Goal: Task Accomplishment & Management: Complete application form

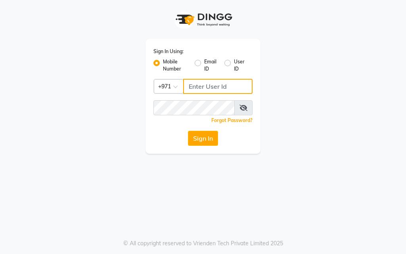
click at [221, 86] on input "Username" at bounding box center [217, 86] width 69 height 15
type input "554675862"
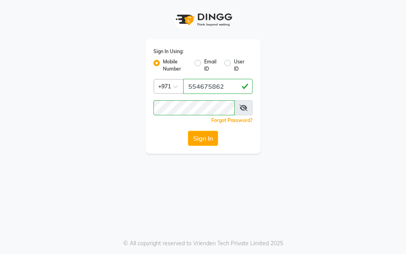
click at [244, 108] on icon at bounding box center [244, 108] width 8 height 6
click at [201, 138] on button "Sign In" at bounding box center [203, 138] width 30 height 15
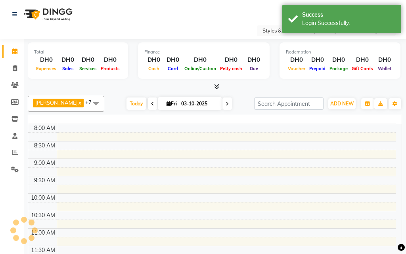
select select "en"
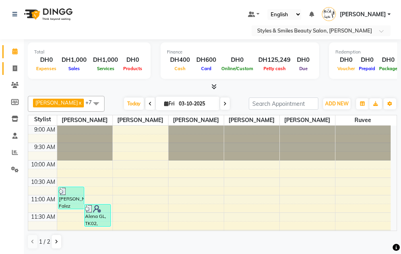
click at [7, 64] on link "Invoice" at bounding box center [11, 68] width 19 height 13
select select "service"
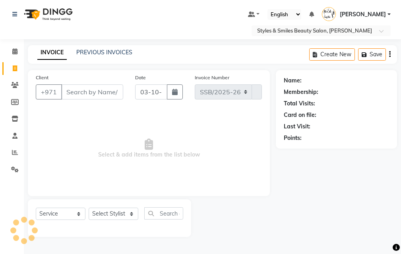
select select "4038"
type input "0376"
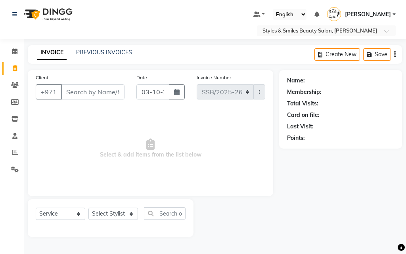
type input "k"
select select "product"
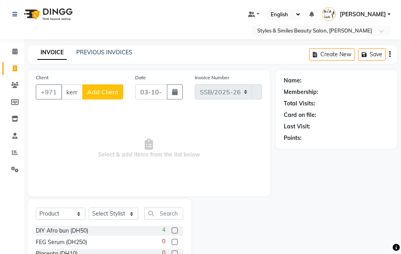
scroll to position [0, 2]
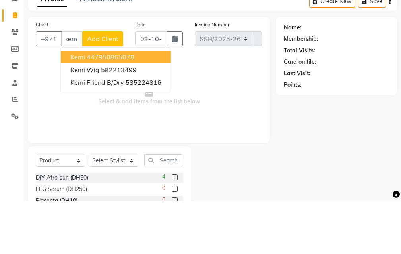
click at [152, 110] on button "Kemi 447950865078" at bounding box center [116, 110] width 110 height 13
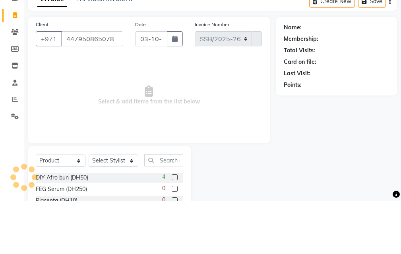
type input "447950865078"
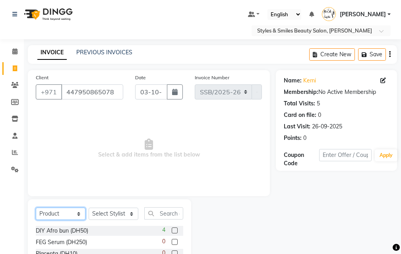
click at [53, 217] on select "Select Service Product Membership Package Voucher Prepaid Gift Card" at bounding box center [61, 214] width 50 height 12
select select "service"
click at [36, 208] on select "Select Service Product Membership Package Voucher Prepaid Gift Card" at bounding box center [61, 214] width 50 height 12
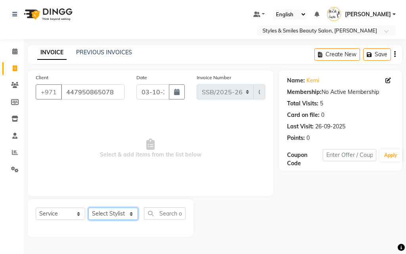
click at [108, 218] on select "Select Stylist [PERSON_NAME] [PERSON_NAME] Kiran [PERSON_NAME] [PERSON_NAME] [P…" at bounding box center [114, 214] width 50 height 12
select select "20463"
click at [89, 208] on select "Select Stylist [PERSON_NAME] [PERSON_NAME] Kiran [PERSON_NAME] [PERSON_NAME] [P…" at bounding box center [114, 214] width 50 height 12
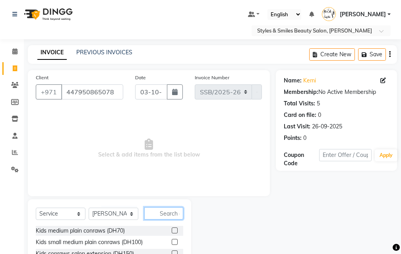
click at [152, 218] on input "text" at bounding box center [163, 214] width 39 height 12
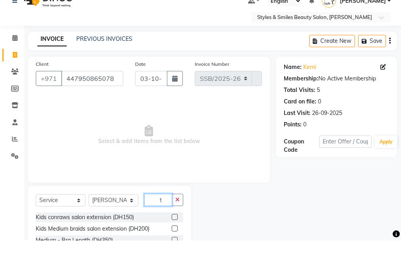
scroll to position [18, 0]
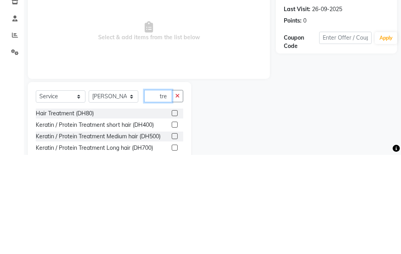
type input "tre"
click at [175, 213] on label at bounding box center [174, 213] width 6 height 6
click at [175, 213] on input "checkbox" at bounding box center [173, 212] width 5 height 5
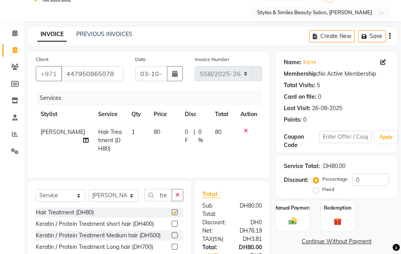
checkbox input "false"
click at [162, 195] on input "tre" at bounding box center [158, 195] width 28 height 12
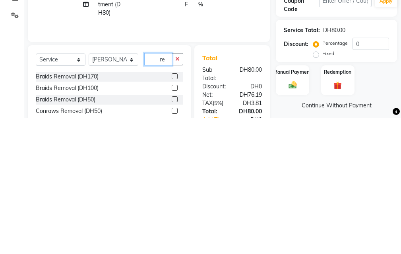
type input "e"
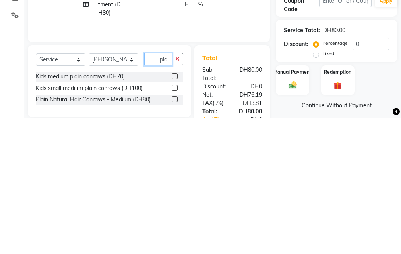
type input "pla"
click at [175, 235] on label at bounding box center [174, 236] width 6 height 6
click at [175, 235] on input "checkbox" at bounding box center [173, 235] width 5 height 5
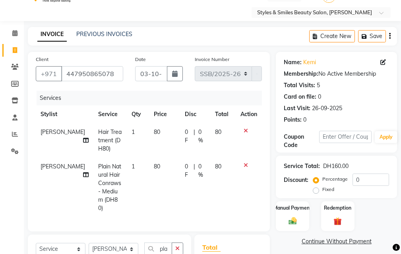
checkbox input "false"
click at [154, 166] on span "80" at bounding box center [157, 166] width 6 height 7
select select "20463"
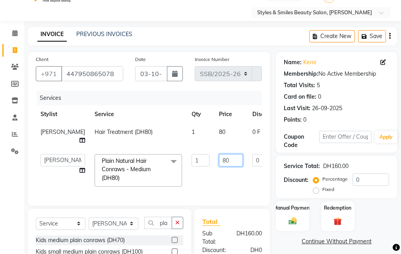
click at [219, 167] on input "80" at bounding box center [231, 160] width 24 height 12
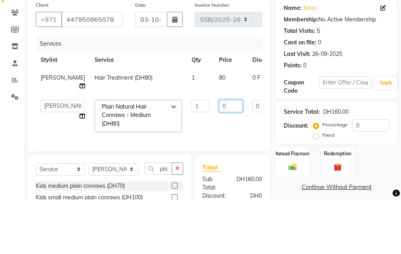
type input "90"
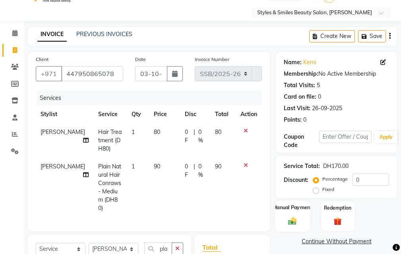
click at [292, 219] on img at bounding box center [291, 222] width 13 height 10
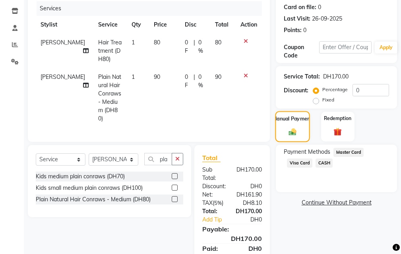
scroll to position [134, 0]
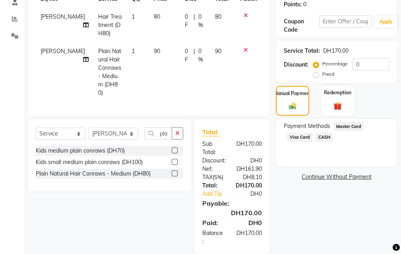
click at [300, 137] on span "Visa Card" at bounding box center [299, 137] width 25 height 9
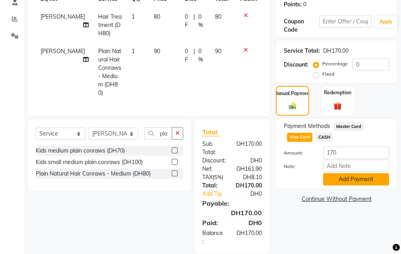
click at [339, 179] on button "Add Payment" at bounding box center [356, 179] width 66 height 12
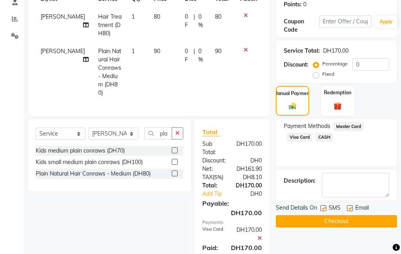
click at [323, 209] on label at bounding box center [323, 209] width 6 height 6
click at [323, 209] on input "checkbox" at bounding box center [322, 208] width 5 height 5
checkbox input "false"
click at [347, 208] on label at bounding box center [350, 209] width 6 height 6
click at [347, 208] on input "checkbox" at bounding box center [349, 208] width 5 height 5
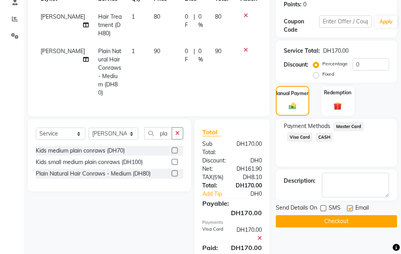
checkbox input "false"
click at [338, 224] on button "Checkout" at bounding box center [335, 222] width 121 height 12
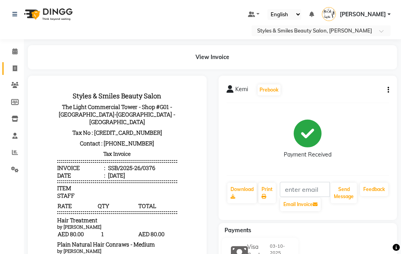
click at [15, 69] on icon at bounding box center [15, 68] width 4 height 6
select select "service"
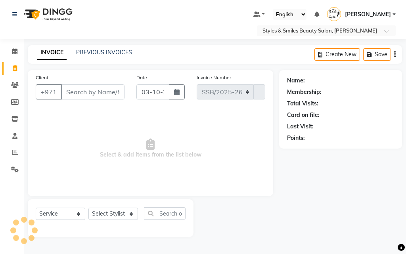
select select "4038"
type input "0377"
type input "a"
select select "product"
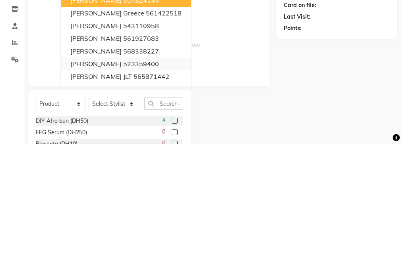
click at [123, 172] on ngb-highlight "523359400" at bounding box center [141, 174] width 36 height 8
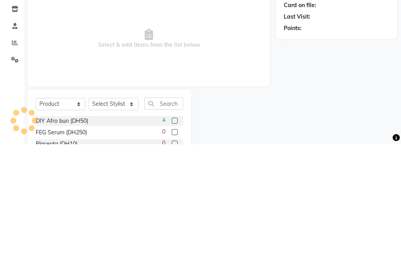
type input "523359400"
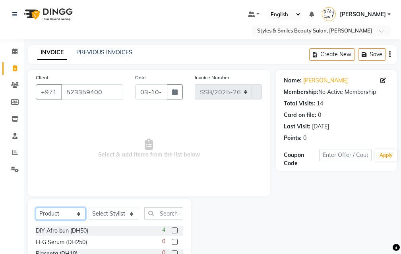
click at [55, 216] on select "Select Service Product Membership Package Voucher Prepaid Gift Card" at bounding box center [61, 214] width 50 height 12
select select "service"
click at [36, 208] on select "Select Service Product Membership Package Voucher Prepaid Gift Card" at bounding box center [61, 214] width 50 height 12
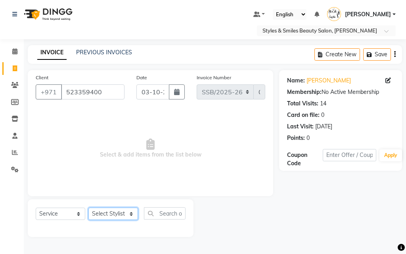
click at [99, 215] on select "Select Stylist [PERSON_NAME] [PERSON_NAME] Kiran [PERSON_NAME] [PERSON_NAME] [P…" at bounding box center [114, 214] width 50 height 12
select select "37328"
click at [89, 208] on select "Select Stylist [PERSON_NAME] [PERSON_NAME] Kiran [PERSON_NAME] [PERSON_NAME] [P…" at bounding box center [114, 214] width 50 height 12
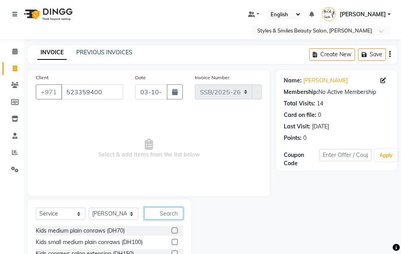
click at [161, 214] on input "text" at bounding box center [163, 214] width 39 height 12
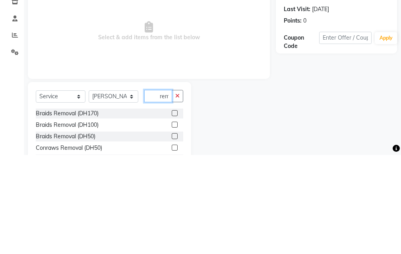
scroll to position [0, 0]
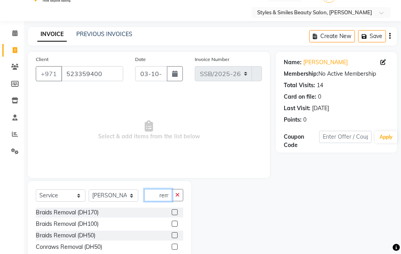
type input "rem"
click at [175, 224] on label at bounding box center [174, 224] width 6 height 6
click at [175, 224] on input "checkbox" at bounding box center [173, 224] width 5 height 5
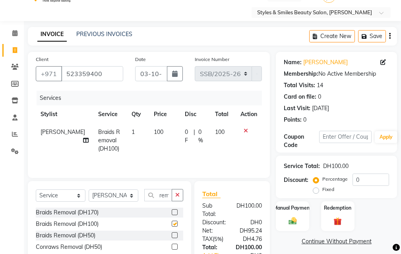
scroll to position [0, 0]
checkbox input "false"
click at [83, 139] on icon at bounding box center [86, 141] width 6 height 6
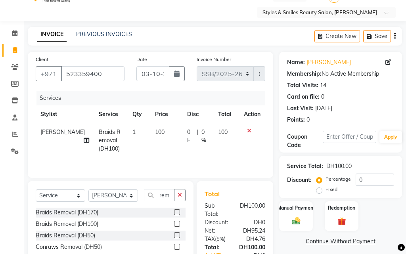
select select "37328"
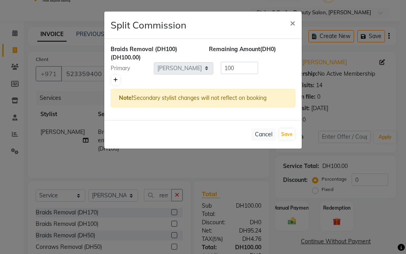
click at [114, 82] on icon at bounding box center [116, 80] width 4 height 5
type input "50"
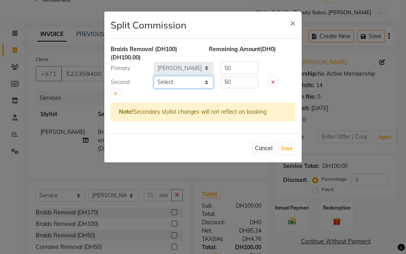
click at [170, 83] on select "Select [PERSON_NAME] [PERSON_NAME] Kiran [PERSON_NAME] [PERSON_NAME] [PERSON_NA…" at bounding box center [184, 82] width 60 height 12
select select "20460"
click at [154, 76] on select "Select [PERSON_NAME] [PERSON_NAME] Kiran [PERSON_NAME] [PERSON_NAME] [PERSON_NA…" at bounding box center [184, 82] width 60 height 12
click at [287, 149] on button "Save" at bounding box center [286, 148] width 15 height 11
select select "Select"
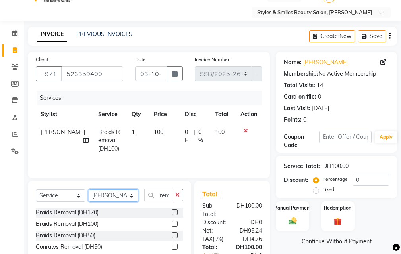
click at [110, 198] on select "Select Stylist [PERSON_NAME] [PERSON_NAME] Kiran [PERSON_NAME] [PERSON_NAME] [P…" at bounding box center [114, 196] width 50 height 12
click at [151, 195] on input "rem" at bounding box center [158, 195] width 28 height 12
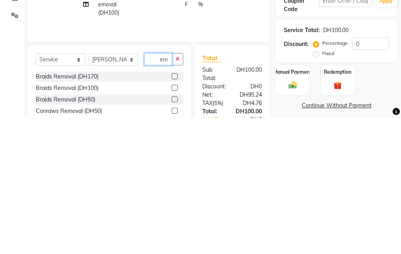
type input "m"
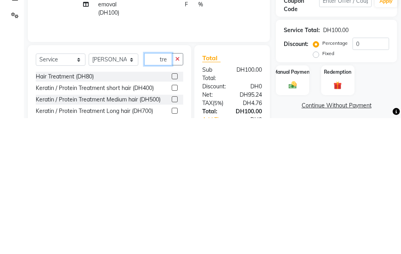
type input "tre"
click at [175, 211] on label at bounding box center [174, 213] width 6 height 6
click at [175, 211] on input "checkbox" at bounding box center [173, 212] width 5 height 5
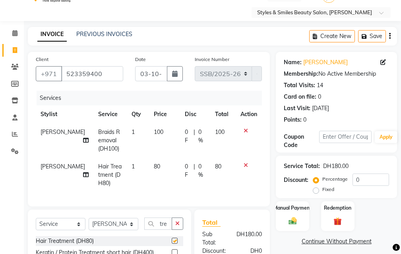
checkbox input "false"
click at [114, 229] on select "Select Stylist [PERSON_NAME] [PERSON_NAME] Kiran [PERSON_NAME] [PERSON_NAME] [P…" at bounding box center [114, 224] width 50 height 12
select select "71571"
click at [89, 224] on select "Select Stylist [PERSON_NAME] [PERSON_NAME] Kiran [PERSON_NAME] [PERSON_NAME] [P…" at bounding box center [114, 224] width 50 height 12
click at [161, 230] on input "tre" at bounding box center [158, 224] width 28 height 12
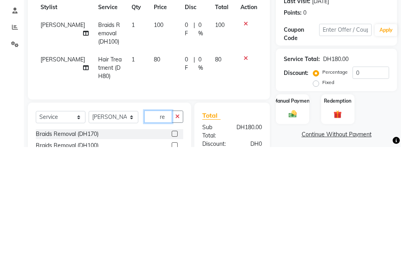
scroll to position [53, 0]
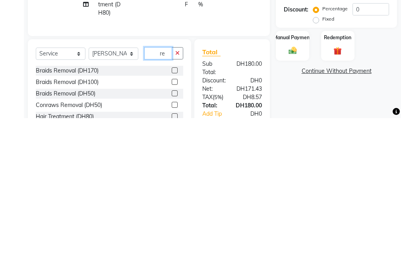
type input "e"
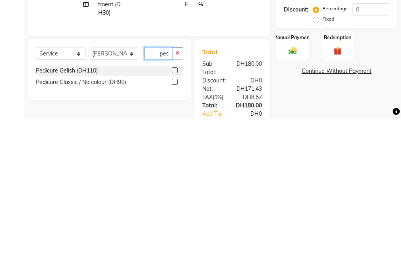
scroll to position [0, 0]
type input "ped"
click at [176, 221] on label at bounding box center [174, 218] width 6 height 6
click at [176, 221] on input "checkbox" at bounding box center [173, 218] width 5 height 5
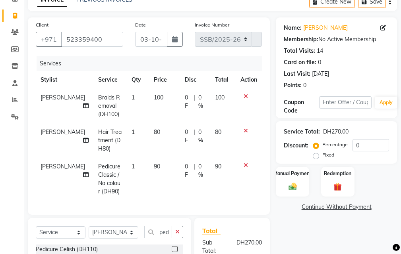
scroll to position [0, 0]
checkbox input "false"
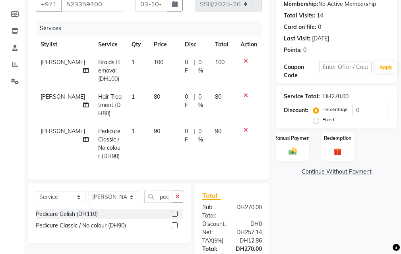
scroll to position [169, 0]
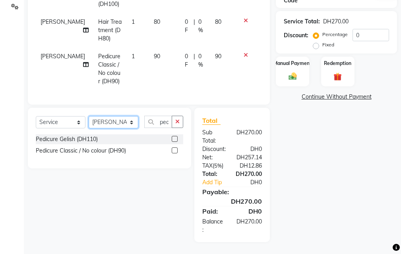
click at [120, 120] on select "Select Stylist [PERSON_NAME] [PERSON_NAME] Kiran [PERSON_NAME] [PERSON_NAME] [P…" at bounding box center [114, 122] width 50 height 12
select select "63278"
click at [89, 116] on select "Select Stylist [PERSON_NAME] [PERSON_NAME] Kiran [PERSON_NAME] [PERSON_NAME] [P…" at bounding box center [114, 122] width 50 height 12
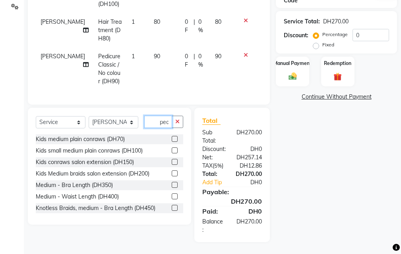
click at [152, 122] on input "ped" at bounding box center [158, 122] width 28 height 12
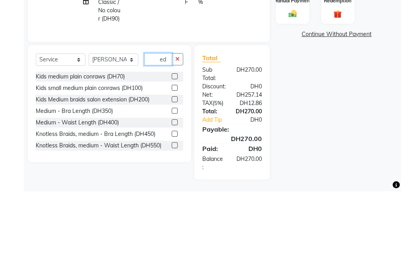
type input "d"
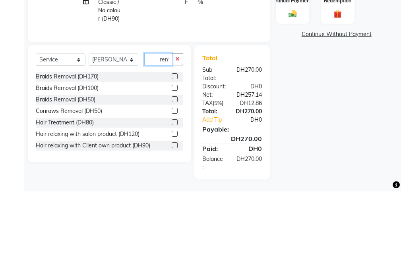
scroll to position [0, 0]
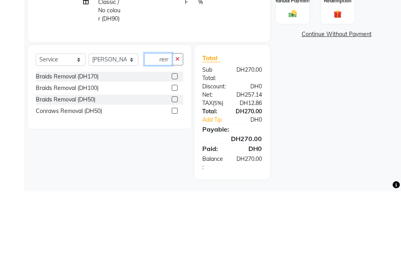
type input "rem"
click at [175, 150] on label at bounding box center [174, 151] width 6 height 6
click at [175, 150] on input "checkbox" at bounding box center [173, 150] width 5 height 5
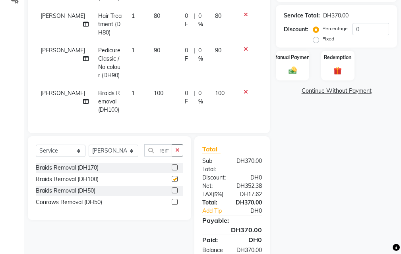
scroll to position [0, 0]
checkbox input "false"
click at [162, 156] on input "rem" at bounding box center [158, 150] width 28 height 12
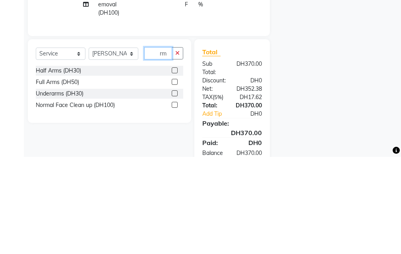
type input "r"
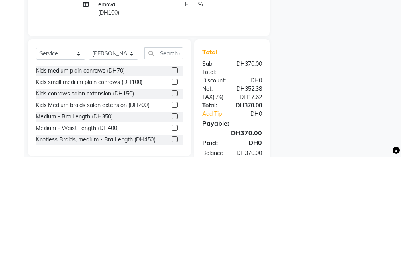
click at [171, 182] on label at bounding box center [174, 179] width 6 height 6
click at [171, 182] on input "checkbox" at bounding box center [173, 179] width 5 height 5
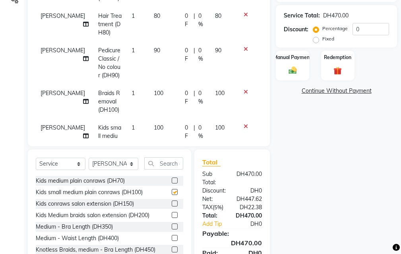
checkbox input "false"
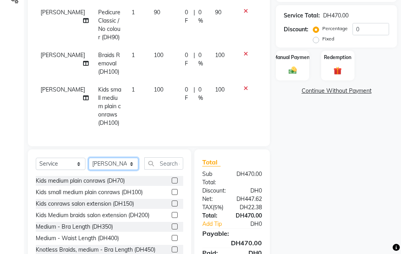
click at [119, 165] on select "Select Stylist [PERSON_NAME] [PERSON_NAME] Kiran [PERSON_NAME] [PERSON_NAME] [P…" at bounding box center [114, 164] width 50 height 12
select select "41788"
click at [89, 158] on select "Select Stylist [PERSON_NAME] [PERSON_NAME] Kiran [PERSON_NAME] [PERSON_NAME] [P…" at bounding box center [114, 164] width 50 height 12
click at [146, 168] on input "text" at bounding box center [163, 164] width 39 height 12
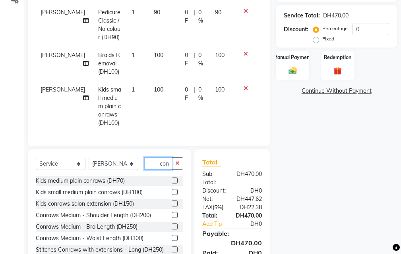
type input "con"
click at [171, 227] on label at bounding box center [174, 227] width 6 height 6
click at [171, 227] on input "checkbox" at bounding box center [173, 227] width 5 height 5
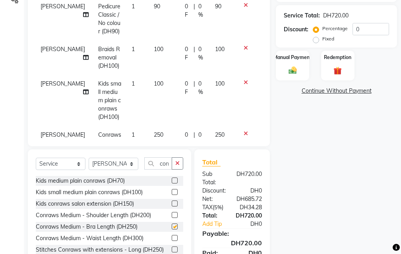
checkbox input "false"
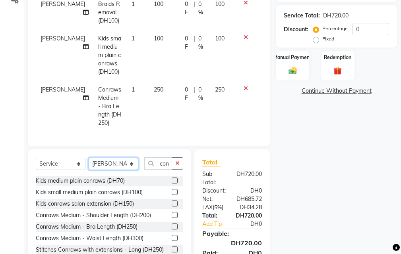
click at [112, 167] on select "Select Stylist [PERSON_NAME] [PERSON_NAME] Kiran [PERSON_NAME] [PERSON_NAME] [P…" at bounding box center [114, 164] width 50 height 12
select select "20460"
click at [89, 158] on select "Select Stylist [PERSON_NAME] [PERSON_NAME] Kiran [PERSON_NAME] [PERSON_NAME] [P…" at bounding box center [114, 164] width 50 height 12
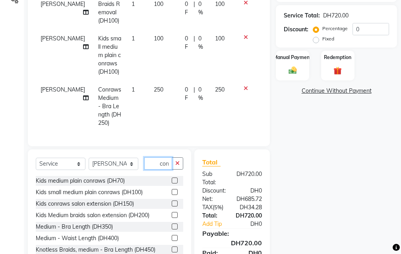
click at [162, 164] on input "con" at bounding box center [158, 164] width 28 height 12
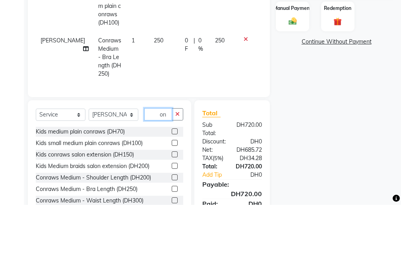
type input "n"
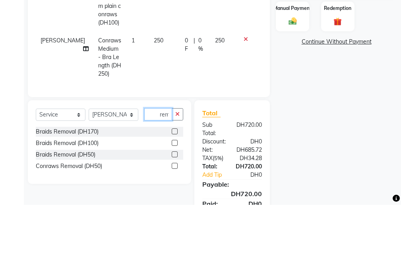
scroll to position [0, 0]
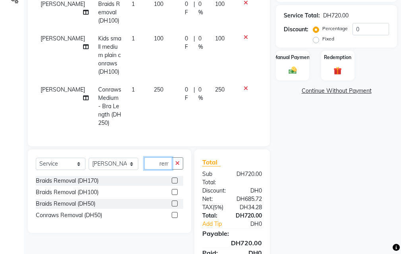
type input "rem"
click at [175, 216] on label at bounding box center [174, 215] width 6 height 6
click at [175, 216] on input "checkbox" at bounding box center [173, 215] width 5 height 5
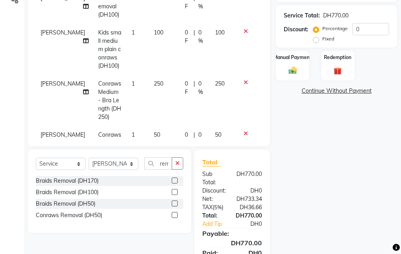
checkbox input "false"
click at [160, 164] on input "rem" at bounding box center [158, 164] width 28 height 12
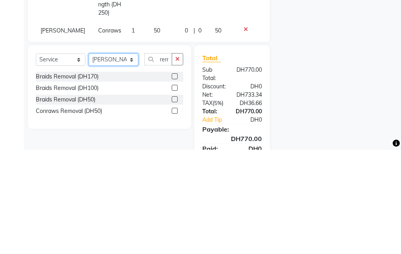
click at [115, 161] on select "Select Stylist [PERSON_NAME] [PERSON_NAME] Kiran [PERSON_NAME] [PERSON_NAME] [P…" at bounding box center [114, 164] width 50 height 12
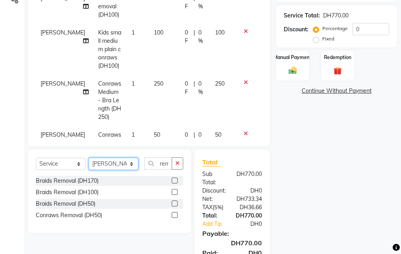
select select "41788"
click at [89, 158] on select "Select Stylist [PERSON_NAME] [PERSON_NAME] Kiran [PERSON_NAME] [PERSON_NAME] [P…" at bounding box center [114, 164] width 50 height 12
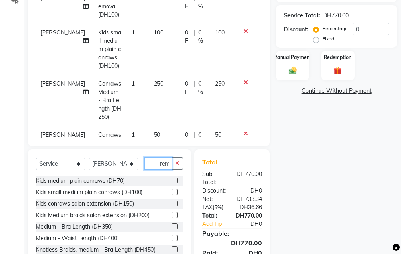
click at [160, 164] on input "rem" at bounding box center [158, 164] width 28 height 12
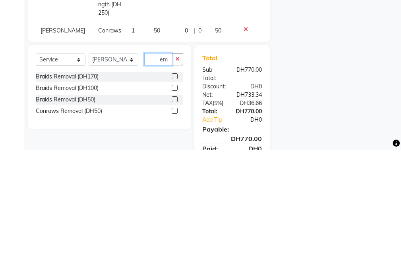
type input "m"
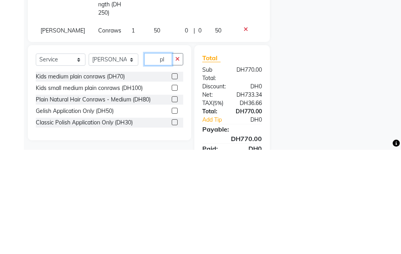
type input "pl"
click at [175, 204] on label at bounding box center [174, 204] width 6 height 6
click at [175, 204] on input "checkbox" at bounding box center [173, 204] width 5 height 5
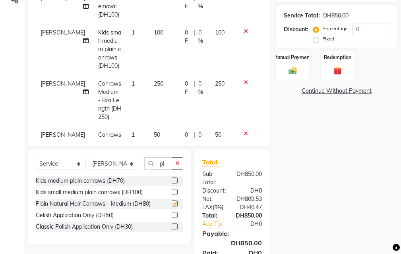
checkbox input "false"
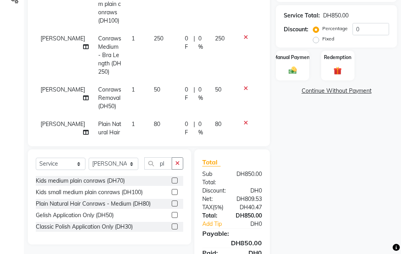
scroll to position [181, 0]
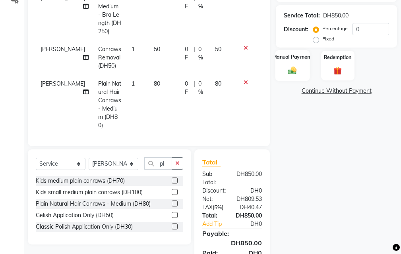
click at [289, 72] on img at bounding box center [291, 71] width 13 height 10
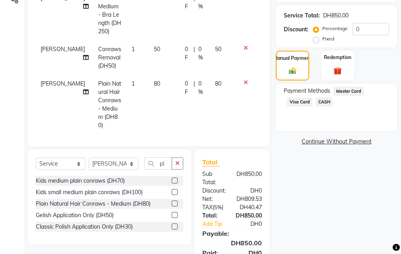
click at [302, 103] on span "Visa Card" at bounding box center [299, 102] width 25 height 9
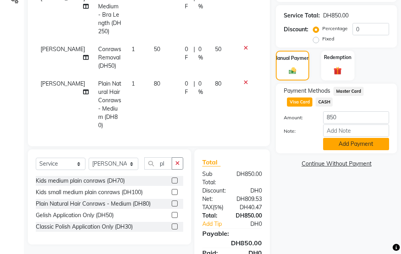
click at [337, 145] on button "Add Payment" at bounding box center [356, 144] width 66 height 12
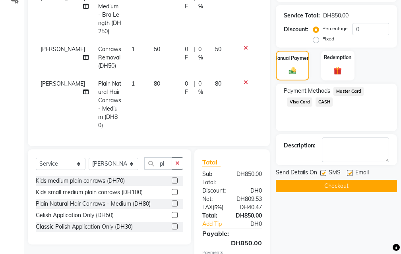
click at [321, 172] on label at bounding box center [323, 173] width 6 height 6
click at [321, 172] on input "checkbox" at bounding box center [322, 173] width 5 height 5
checkbox input "false"
click at [350, 173] on label at bounding box center [350, 173] width 6 height 6
click at [350, 173] on input "checkbox" at bounding box center [349, 173] width 5 height 5
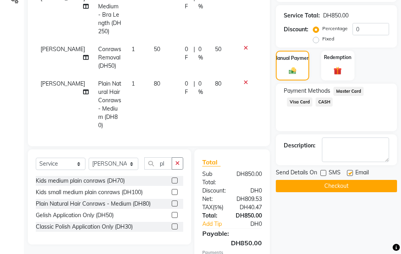
checkbox input "false"
click at [339, 189] on button "Checkout" at bounding box center [335, 186] width 121 height 12
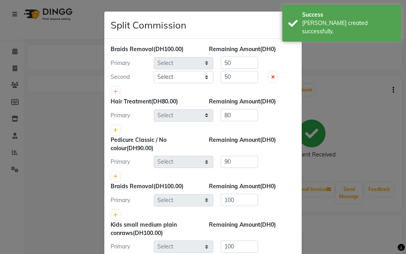
select select "37328"
select select "20460"
select select "37328"
select select "71571"
select select "63278"
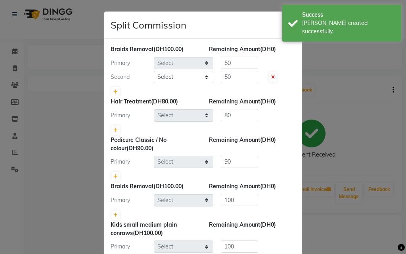
select select "63278"
select select "41788"
select select "20460"
select select "41788"
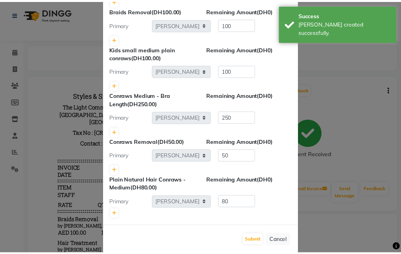
scroll to position [188, 0]
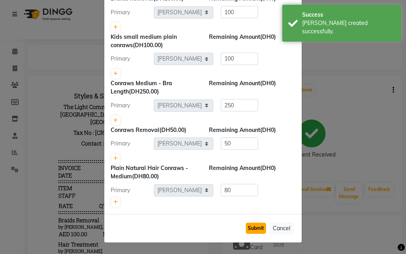
click at [249, 229] on button "Submit" at bounding box center [256, 228] width 20 height 11
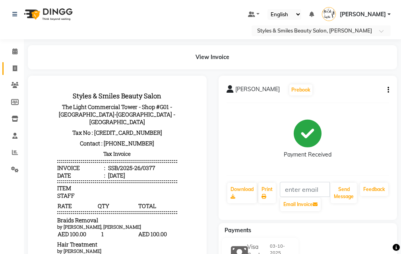
click at [12, 69] on span at bounding box center [15, 68] width 14 height 9
select select "service"
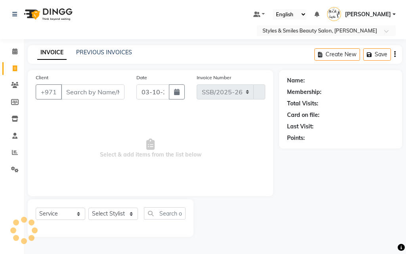
select select "4038"
type input "0378"
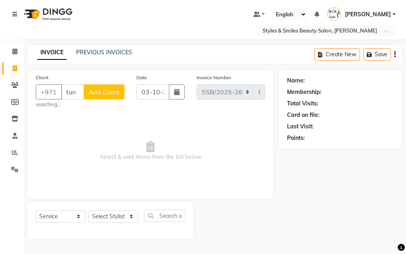
type input "tuna"
select select "product"
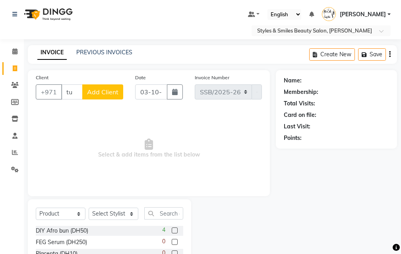
type input "t"
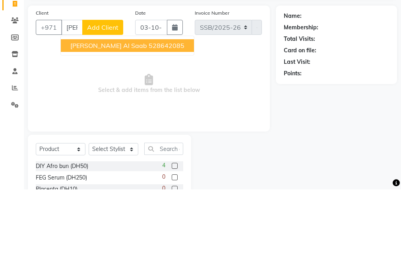
click at [121, 112] on span "[PERSON_NAME] Al saab" at bounding box center [108, 110] width 77 height 8
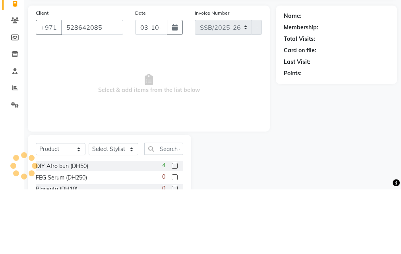
type input "528642085"
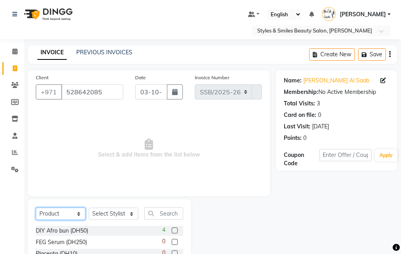
click at [56, 215] on select "Select Service Product Membership Package Voucher Prepaid Gift Card" at bounding box center [61, 214] width 50 height 12
select select "service"
click at [36, 208] on select "Select Service Product Membership Package Voucher Prepaid Gift Card" at bounding box center [61, 214] width 50 height 12
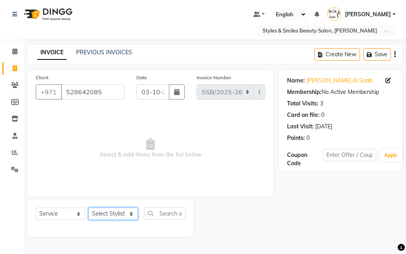
click at [112, 217] on select "Select Stylist [PERSON_NAME] [PERSON_NAME] Kiran [PERSON_NAME] [PERSON_NAME] [P…" at bounding box center [114, 214] width 50 height 12
select select "90744"
click at [89, 208] on select "Select Stylist [PERSON_NAME] [PERSON_NAME] Kiran [PERSON_NAME] [PERSON_NAME] [P…" at bounding box center [114, 214] width 50 height 12
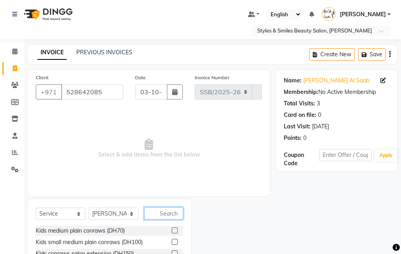
click at [153, 216] on input "text" at bounding box center [163, 214] width 39 height 12
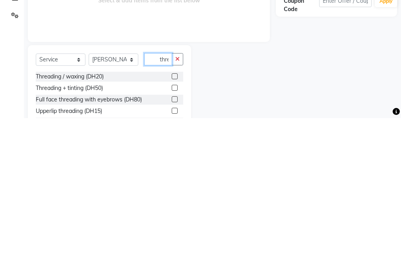
scroll to position [0, 1]
type input "thre"
click at [171, 210] on label at bounding box center [174, 213] width 6 height 6
click at [171, 210] on input "checkbox" at bounding box center [173, 212] width 5 height 5
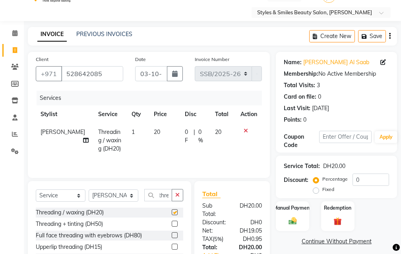
scroll to position [0, 0]
checkbox input "false"
click at [175, 247] on label at bounding box center [174, 247] width 6 height 6
click at [175, 247] on input "checkbox" at bounding box center [173, 247] width 5 height 5
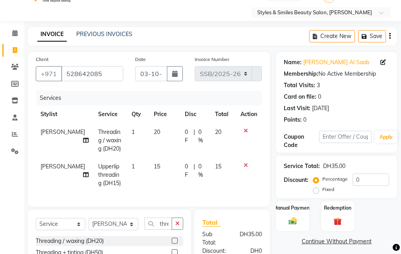
checkbox input "false"
click at [152, 230] on input "thre" at bounding box center [158, 224] width 28 height 12
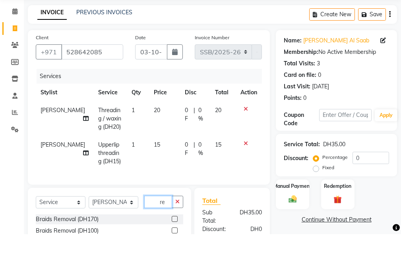
scroll to position [53, 0]
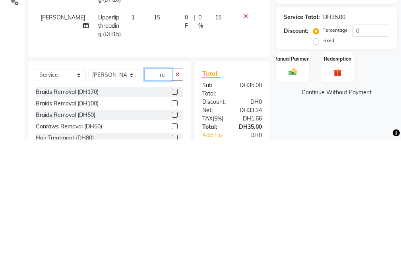
type input "e"
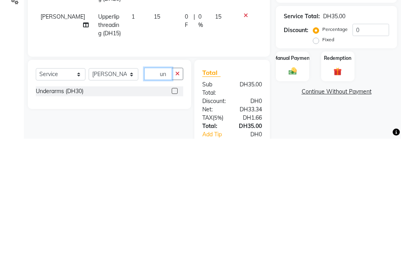
type input "un"
click at [175, 210] on label at bounding box center [174, 207] width 6 height 6
click at [175, 210] on input "checkbox" at bounding box center [173, 206] width 5 height 5
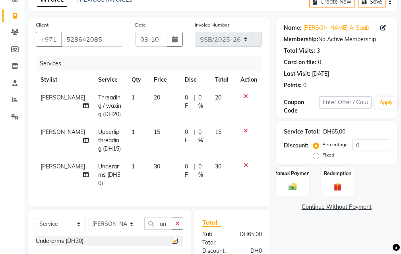
checkbox input "false"
click at [107, 223] on select "Select Stylist [PERSON_NAME] [PERSON_NAME] Kiran [PERSON_NAME] [PERSON_NAME] [P…" at bounding box center [114, 224] width 50 height 12
select select "20463"
click at [89, 218] on select "Select Stylist [PERSON_NAME] [PERSON_NAME] Kiran [PERSON_NAME] [PERSON_NAME] [P…" at bounding box center [114, 224] width 50 height 12
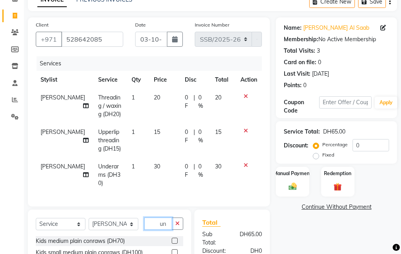
click at [151, 221] on input "un" at bounding box center [158, 224] width 28 height 12
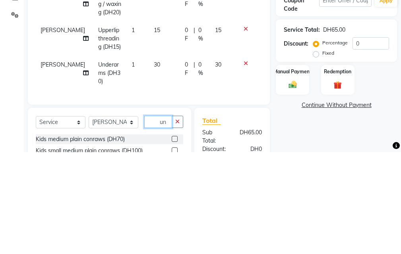
type input "n"
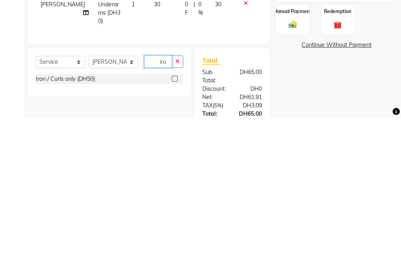
type input "iro"
click at [175, 213] on label at bounding box center [174, 215] width 6 height 6
click at [175, 213] on input "checkbox" at bounding box center [173, 215] width 5 height 5
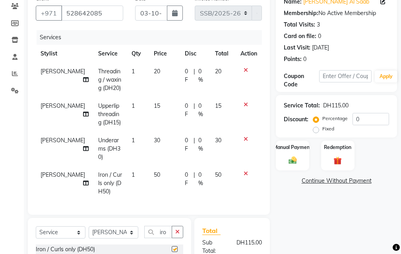
checkbox input "false"
click at [154, 171] on span "50" at bounding box center [157, 174] width 6 height 7
select select "20463"
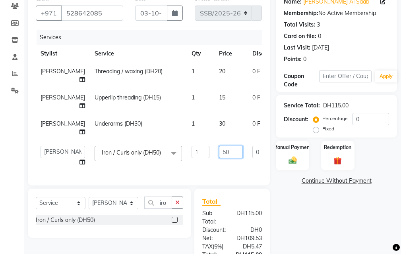
click at [219, 153] on input "50" at bounding box center [231, 152] width 24 height 12
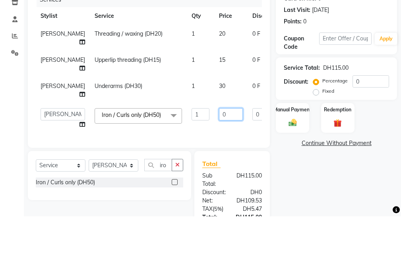
type input "30"
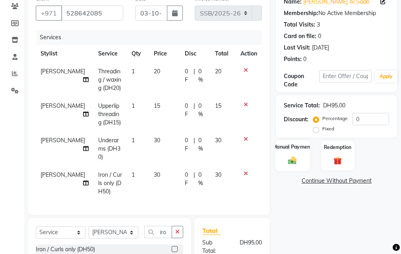
click at [287, 152] on div "Manual Payment" at bounding box center [292, 155] width 35 height 31
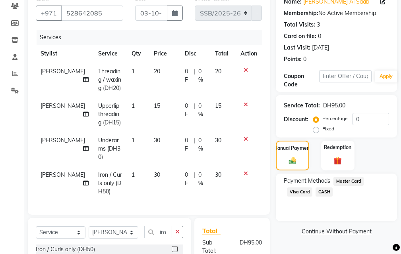
click at [297, 192] on span "Visa Card" at bounding box center [299, 192] width 25 height 9
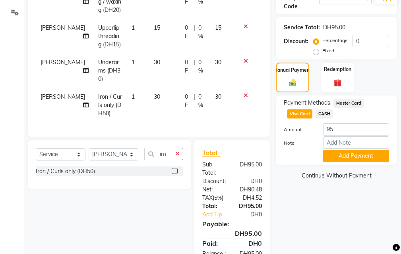
scroll to position [187, 0]
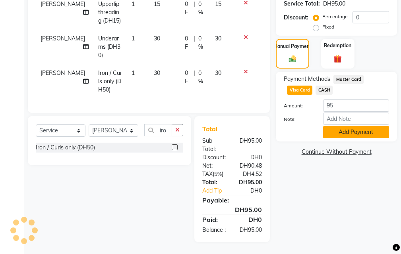
click at [352, 127] on button "Add Payment" at bounding box center [356, 132] width 66 height 12
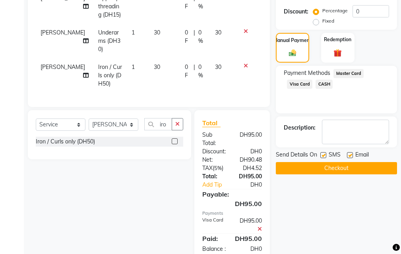
click at [324, 155] on label at bounding box center [323, 155] width 6 height 6
click at [324, 155] on input "checkbox" at bounding box center [322, 155] width 5 height 5
checkbox input "false"
click at [349, 155] on label at bounding box center [350, 155] width 6 height 6
click at [349, 155] on input "checkbox" at bounding box center [349, 155] width 5 height 5
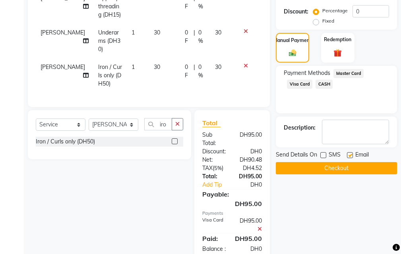
checkbox input "false"
click at [343, 171] on button "Checkout" at bounding box center [335, 168] width 121 height 12
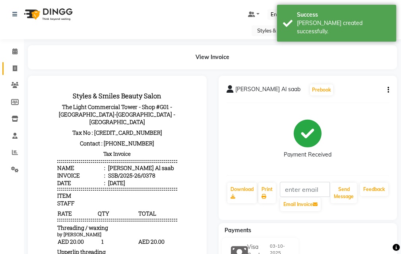
click at [15, 70] on icon at bounding box center [15, 68] width 4 height 6
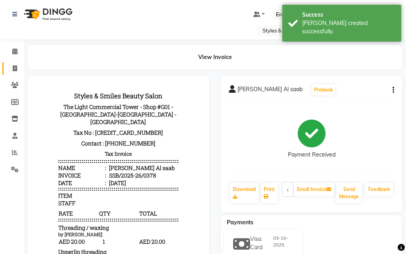
select select "service"
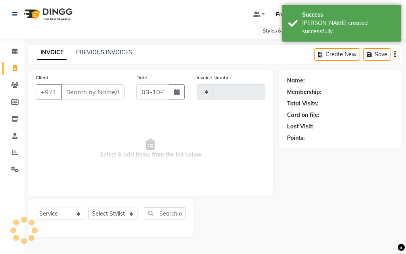
type input "0379"
select select "4038"
select select "product"
